Goal: Task Accomplishment & Management: Complete application form

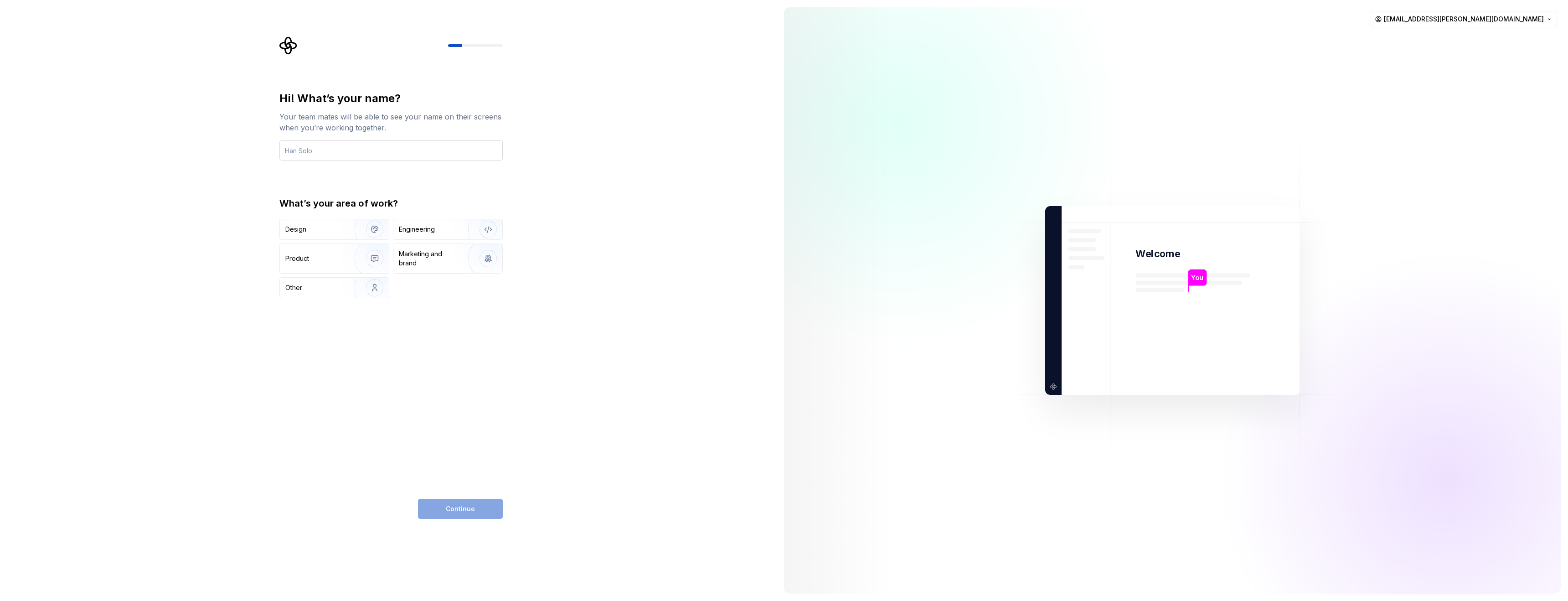
click at [365, 152] on input "text" at bounding box center [391, 150] width 223 height 20
type input "Vojtech"
click at [451, 232] on div "Engineering" at bounding box center [435, 229] width 72 height 9
click at [466, 507] on span "Continue" at bounding box center [460, 508] width 29 height 9
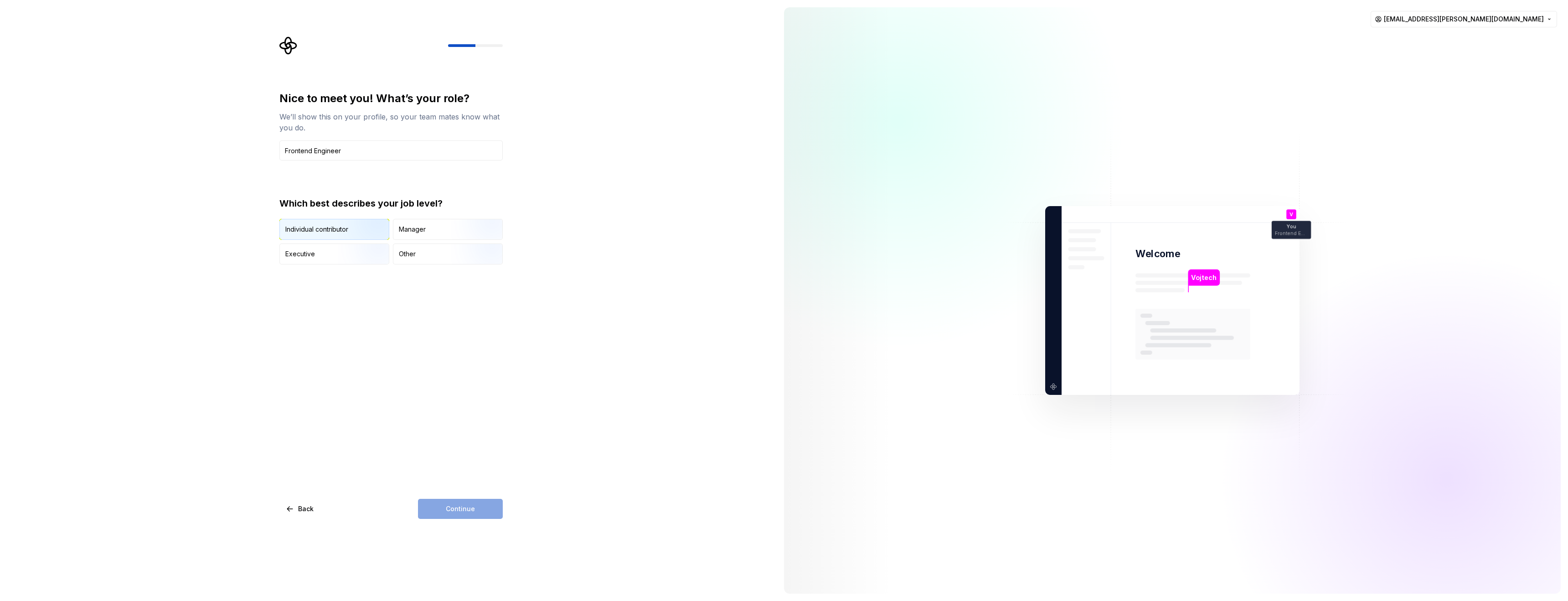
type input "Frontend Engineer"
click at [353, 226] on img "button" at bounding box center [367, 241] width 58 height 61
click at [474, 509] on button "Continue" at bounding box center [460, 508] width 85 height 20
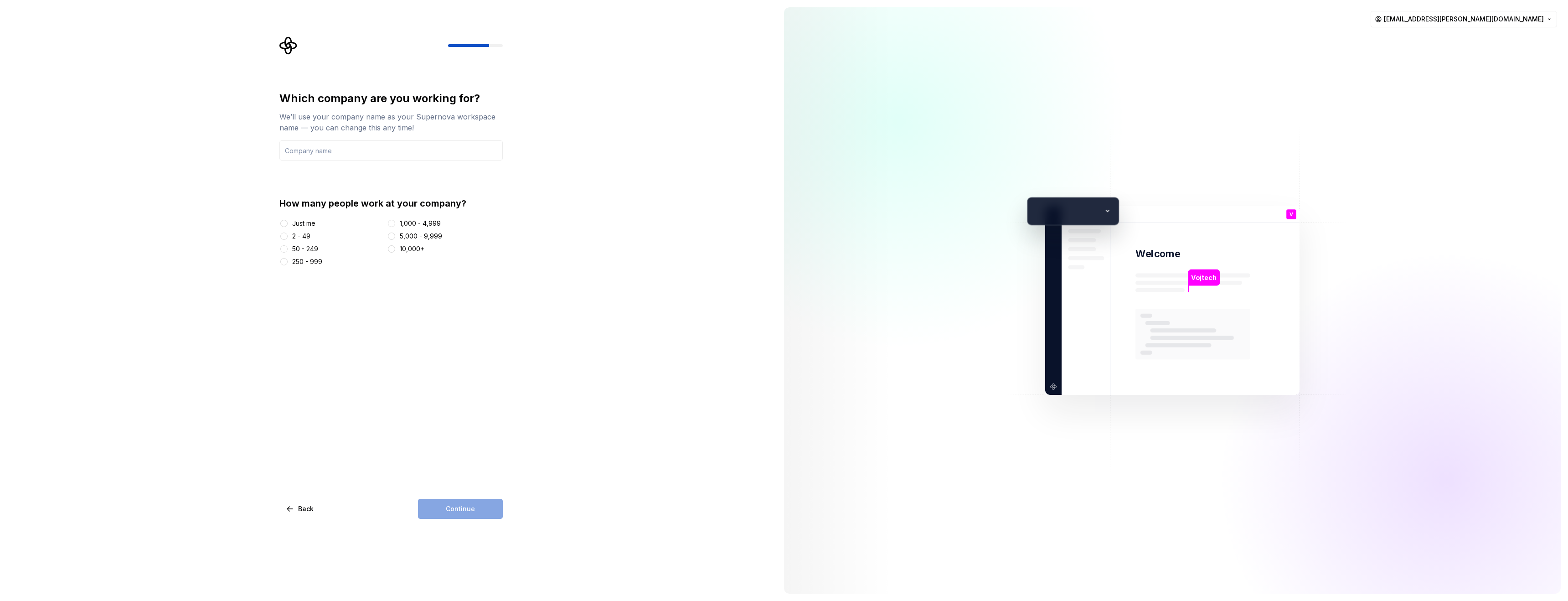
click at [298, 219] on div "Just me" at bounding box center [304, 223] width 23 height 9
click at [288, 220] on button "Just me" at bounding box center [284, 223] width 7 height 7
click at [327, 141] on input "text" at bounding box center [391, 150] width 223 height 20
type input "cheeky labs"
click at [449, 499] on button "Continue" at bounding box center [460, 508] width 85 height 20
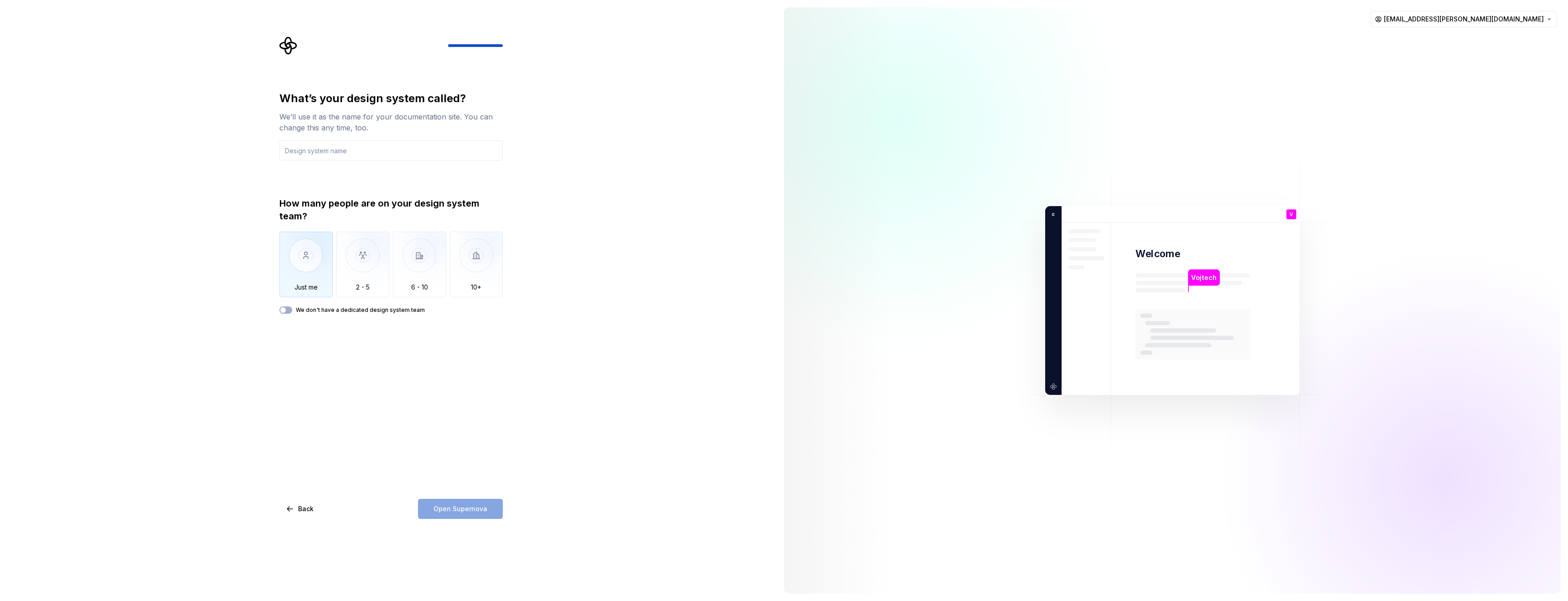
click at [314, 270] on img "button" at bounding box center [306, 262] width 54 height 61
click at [312, 147] on input "text" at bounding box center [391, 150] width 223 height 20
type input "cheeky"
click at [365, 311] on label "We don't have a dedicated design system team" at bounding box center [360, 310] width 129 height 7
click at [292, 311] on button "We don't have a dedicated design system team" at bounding box center [285, 310] width 13 height 7
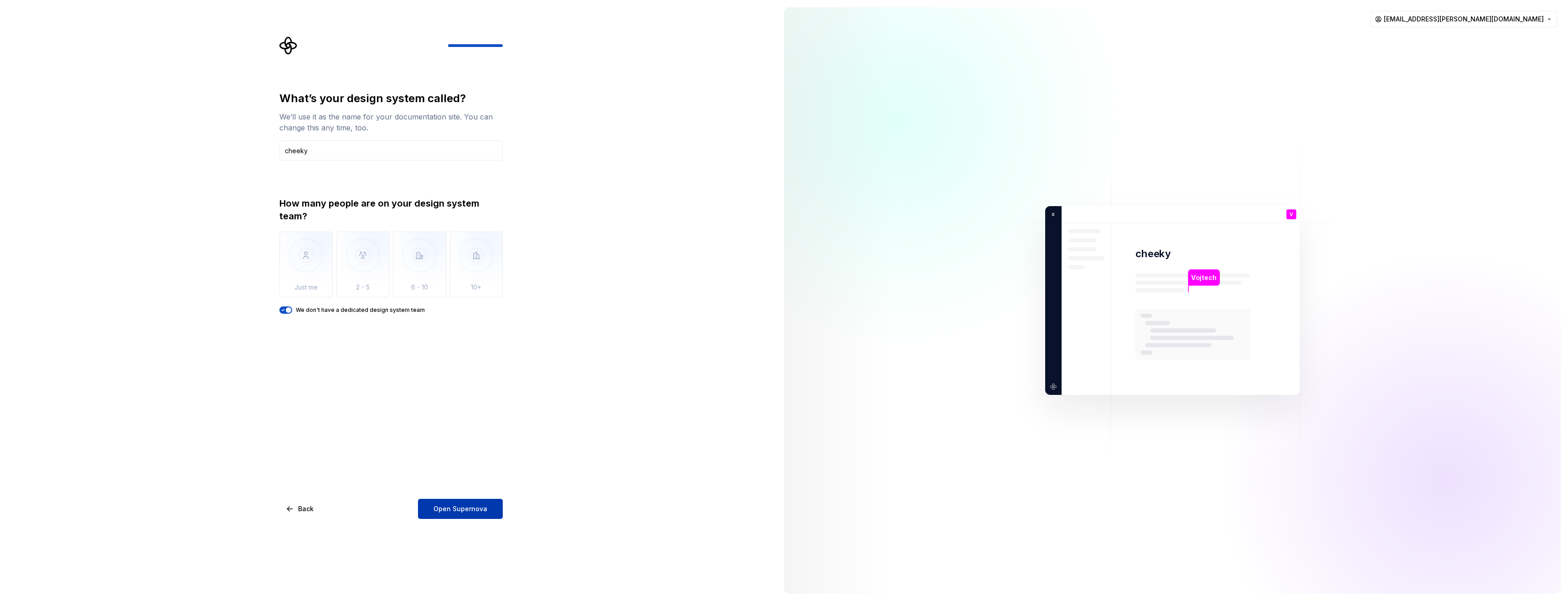
click at [457, 513] on span "Open Supernova" at bounding box center [460, 508] width 54 height 9
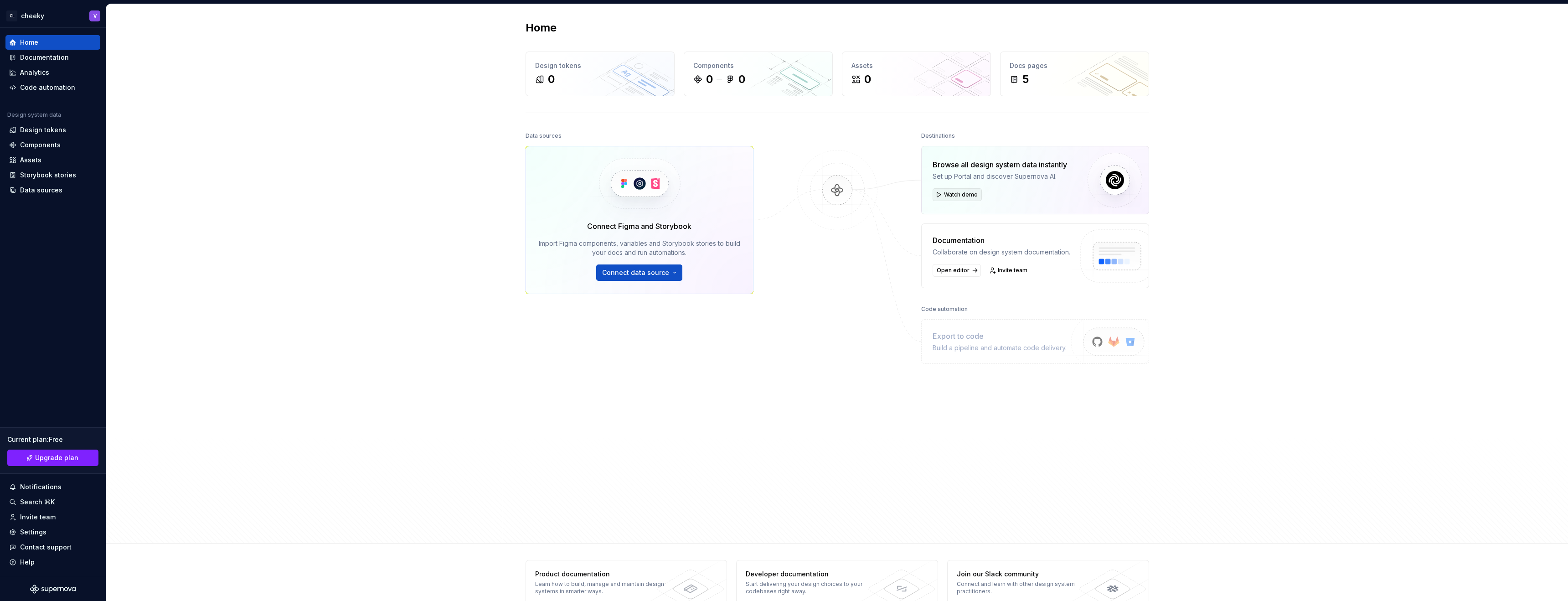
click at [977, 193] on button "Watch demo" at bounding box center [957, 194] width 49 height 13
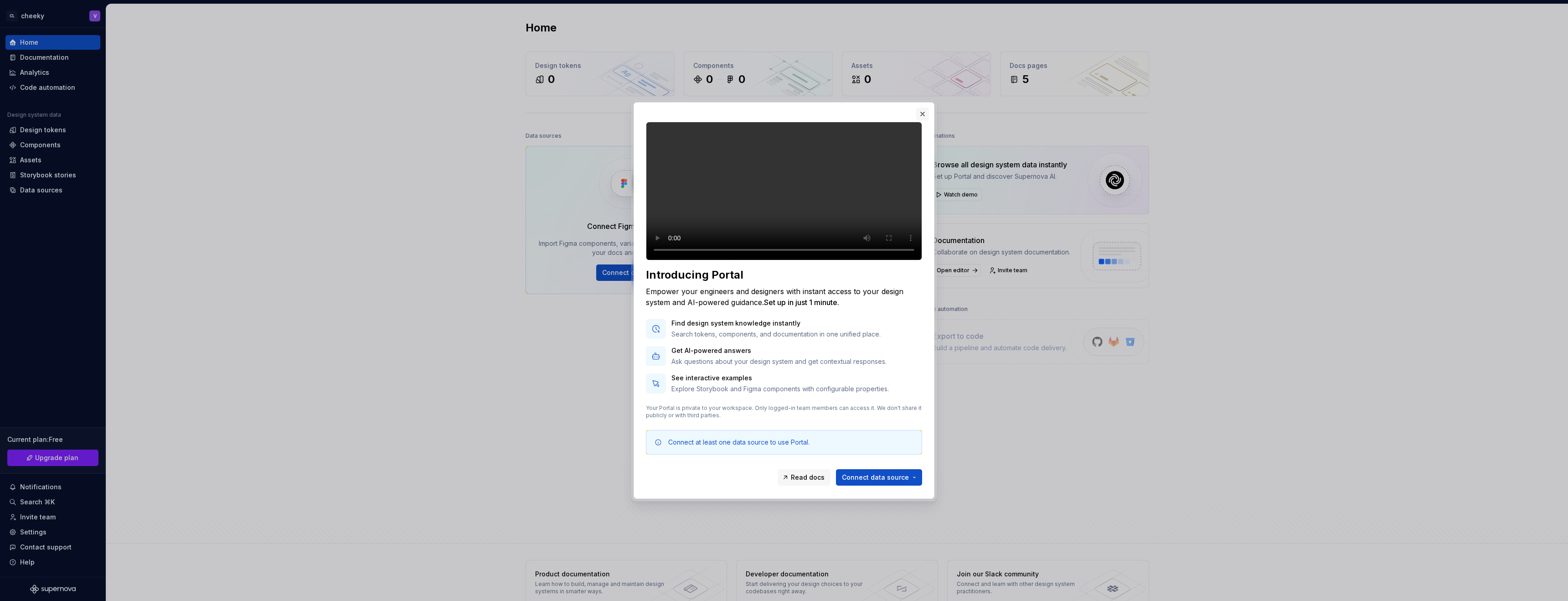
click at [926, 108] on button "button" at bounding box center [922, 114] width 13 height 13
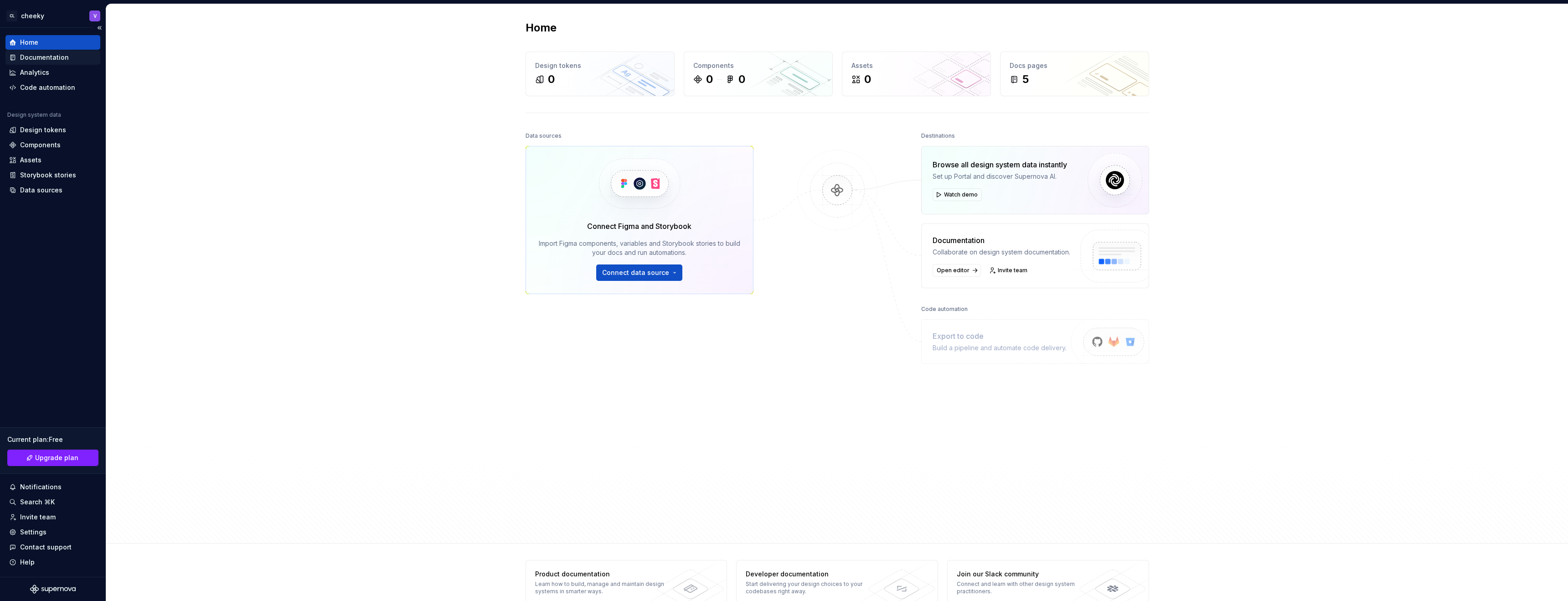
click at [23, 57] on div "Documentation" at bounding box center [44, 57] width 49 height 9
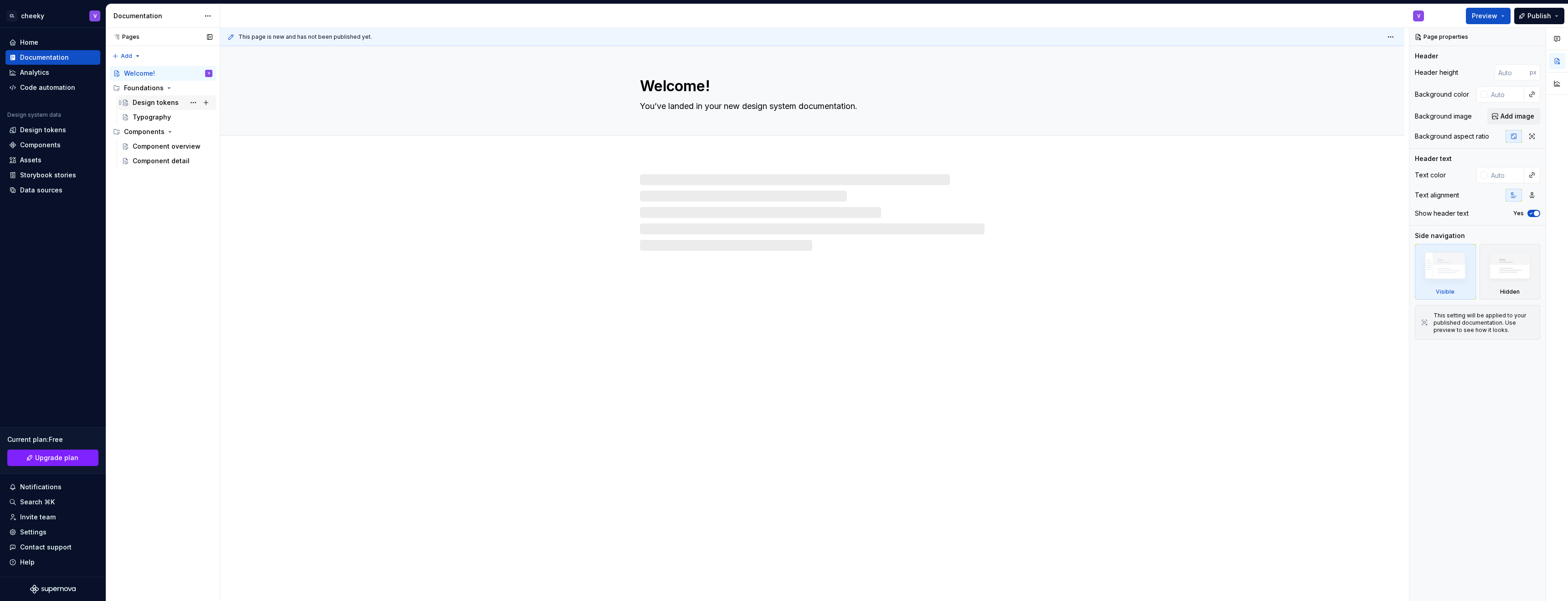
click at [149, 109] on div "Design tokens" at bounding box center [167, 103] width 98 height 15
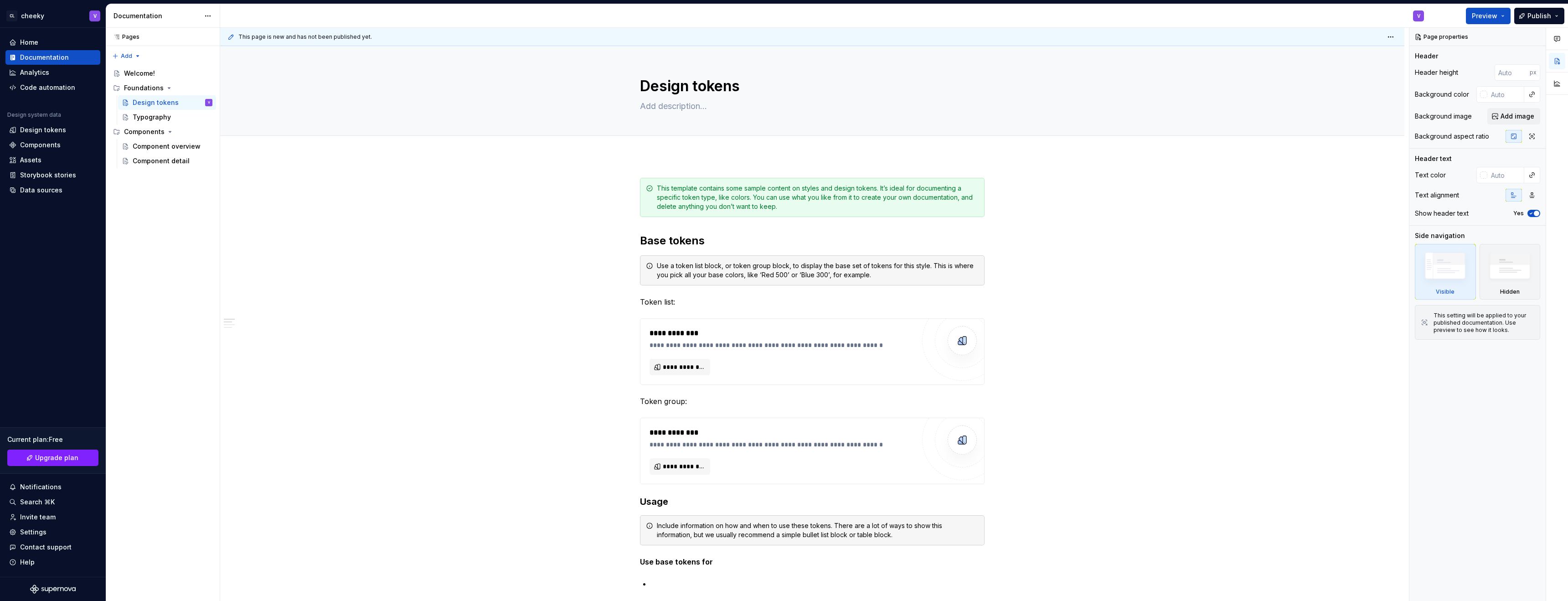
type textarea "*"
